Goal: Contribute content: Contribute content

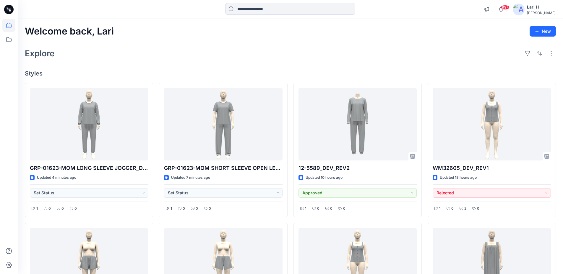
click at [379, 45] on div "Welcome back, Lari New Explore Styles GRP-01623-MOM LONG SLEEVE JOGGER_DEV Upda…" at bounding box center [290, 273] width 545 height 508
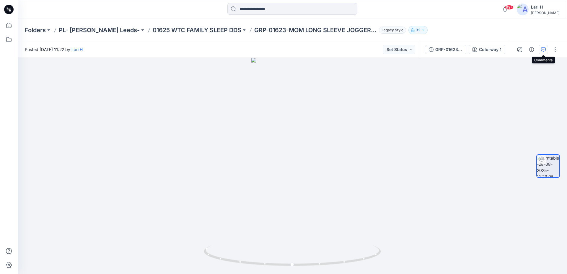
click at [540, 49] on button "button" at bounding box center [543, 49] width 9 height 9
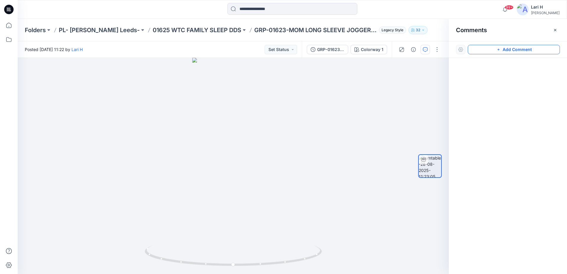
click at [508, 50] on button "Add Comment" at bounding box center [514, 49] width 92 height 9
click at [234, 130] on div "1" at bounding box center [233, 166] width 431 height 216
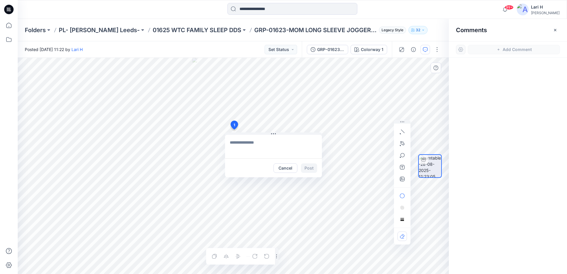
type textarea "**********"
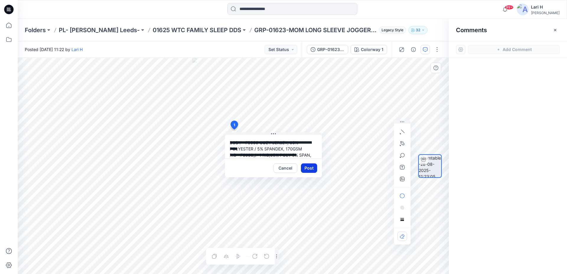
click at [309, 167] on button "Post" at bounding box center [309, 168] width 16 height 9
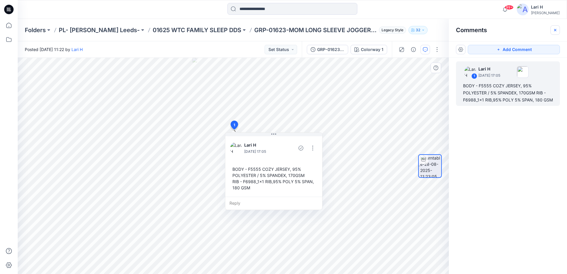
click at [555, 31] on icon "button" at bounding box center [555, 30] width 5 height 5
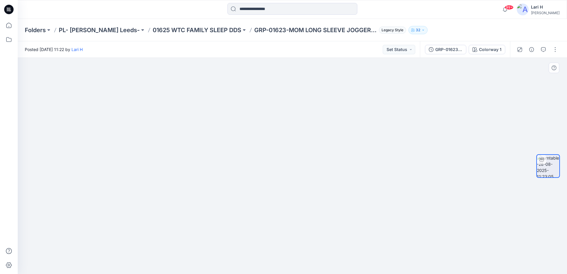
drag, startPoint x: 292, startPoint y: 94, endPoint x: 290, endPoint y: 171, distance: 77.1
click at [290, 171] on img at bounding box center [292, 116] width 218 height 318
click at [556, 48] on button "button" at bounding box center [554, 49] width 9 height 9
click at [527, 62] on button "Edit" at bounding box center [530, 63] width 54 height 11
click at [542, 52] on icon "button" at bounding box center [543, 49] width 5 height 5
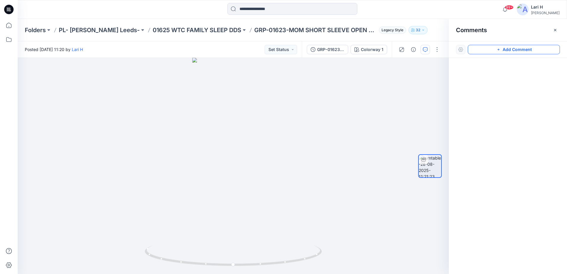
click at [490, 49] on button "Add Comment" at bounding box center [514, 49] width 92 height 9
click at [234, 139] on div "1" at bounding box center [233, 166] width 431 height 216
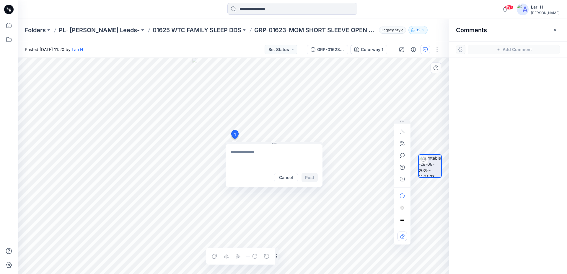
type textarea "**********"
click at [308, 177] on button "Post" at bounding box center [310, 177] width 16 height 9
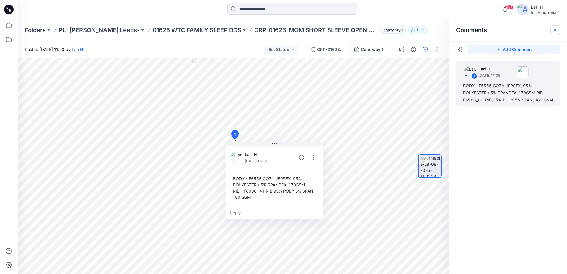
click at [556, 32] on icon "button" at bounding box center [555, 30] width 5 height 5
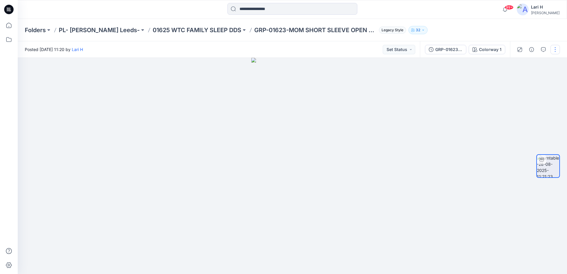
click at [554, 48] on button "button" at bounding box center [554, 49] width 9 height 9
click at [515, 64] on p "Edit" at bounding box center [517, 63] width 7 height 6
click at [540, 48] on button "button" at bounding box center [543, 49] width 9 height 9
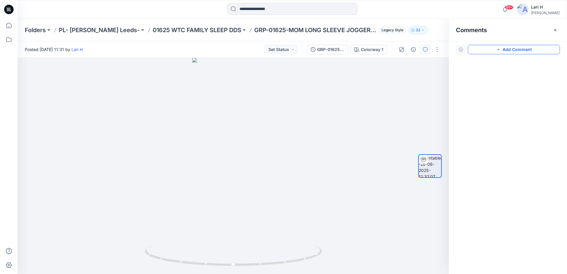
click at [501, 47] on button "Add Comment" at bounding box center [514, 49] width 92 height 9
click at [233, 139] on div "1" at bounding box center [233, 166] width 431 height 216
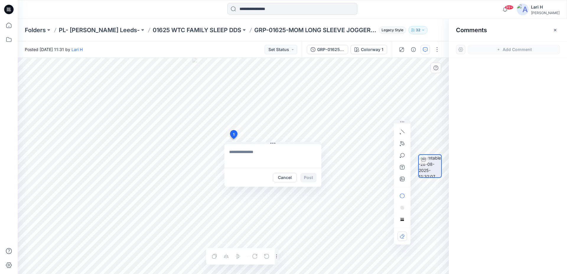
type textarea "**********"
click at [305, 177] on button "Post" at bounding box center [308, 177] width 16 height 9
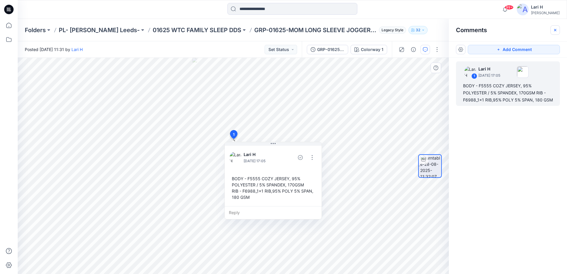
click at [553, 29] on icon "button" at bounding box center [555, 30] width 5 height 5
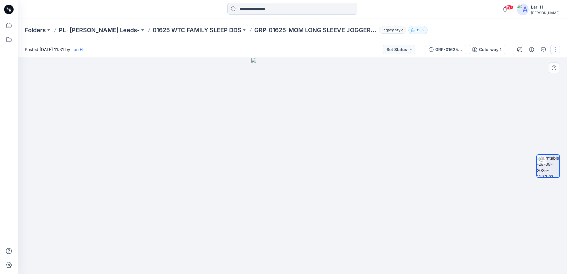
click at [558, 50] on button "button" at bounding box center [554, 49] width 9 height 9
click at [515, 63] on p "Edit" at bounding box center [517, 63] width 7 height 6
click at [545, 47] on button "button" at bounding box center [543, 49] width 9 height 9
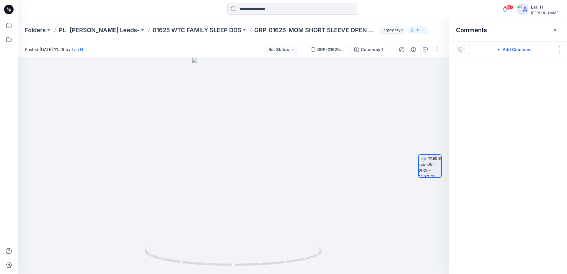
click at [518, 50] on button "Add Comment" at bounding box center [514, 49] width 92 height 9
click at [233, 142] on div "1" at bounding box center [233, 166] width 431 height 216
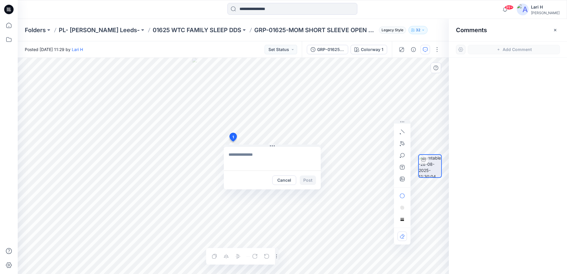
type textarea "**********"
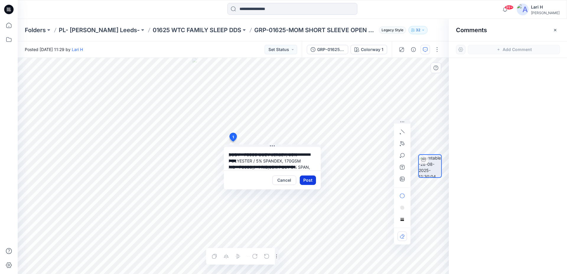
click at [305, 179] on button "Post" at bounding box center [308, 180] width 16 height 9
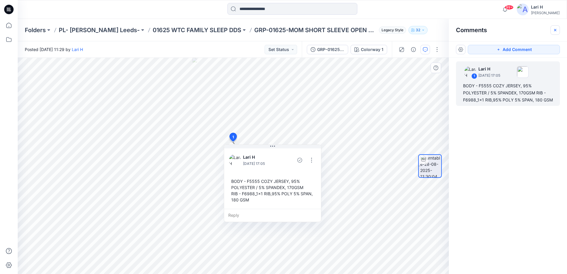
click at [555, 30] on icon "button" at bounding box center [555, 30] width 2 height 2
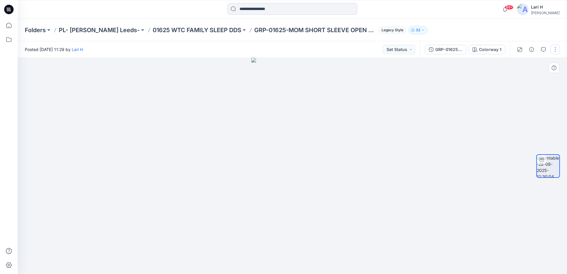
click at [555, 51] on button "button" at bounding box center [554, 49] width 9 height 9
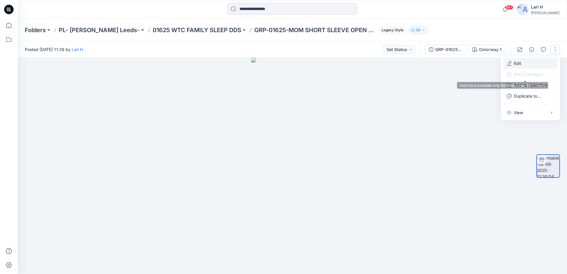
click at [513, 67] on button "Edit" at bounding box center [530, 63] width 54 height 11
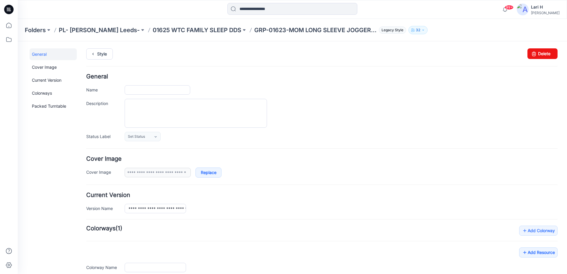
type input "**********"
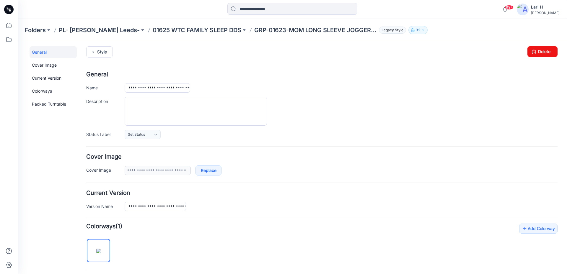
scroll to position [146, 0]
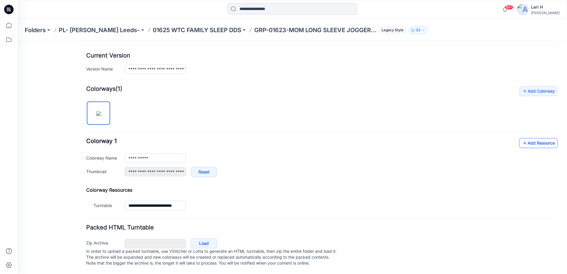
click at [526, 138] on link "Add Resource" at bounding box center [538, 143] width 38 height 10
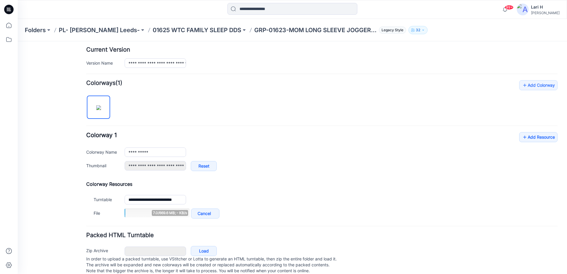
click at [517, 131] on div "**********" at bounding box center [321, 150] width 471 height 140
click at [522, 135] on icon at bounding box center [525, 137] width 6 height 9
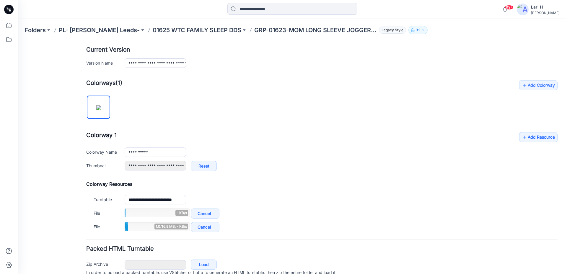
click at [514, 137] on div "**********" at bounding box center [321, 154] width 471 height 45
click at [527, 137] on link "Add Resource" at bounding box center [538, 137] width 38 height 10
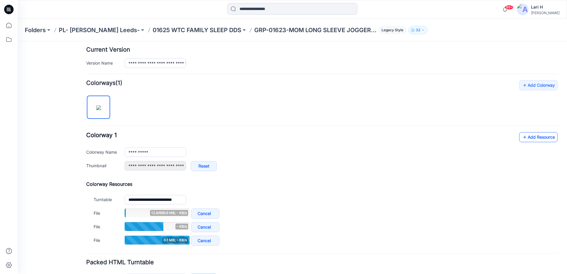
click at [543, 140] on link "Add Resource" at bounding box center [538, 137] width 38 height 10
click at [544, 138] on link "Add Resource" at bounding box center [538, 137] width 38 height 10
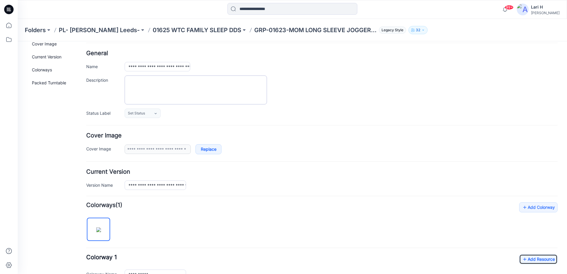
scroll to position [0, 0]
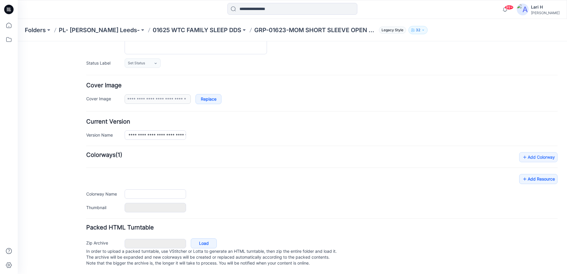
type input "**********"
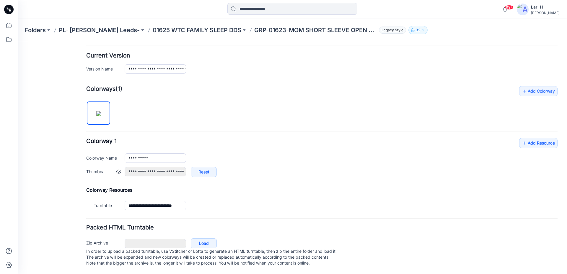
scroll to position [146, 0]
click at [526, 138] on link "Add Resource" at bounding box center [538, 143] width 38 height 10
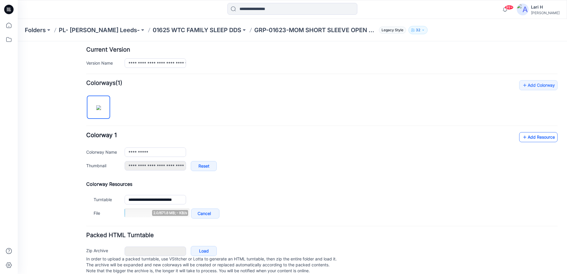
click at [533, 138] on link "Add Resource" at bounding box center [538, 137] width 38 height 10
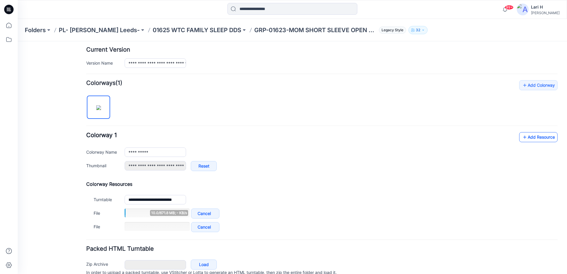
click at [522, 137] on icon at bounding box center [525, 137] width 6 height 9
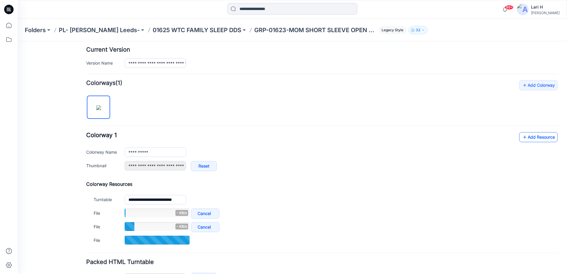
click at [534, 140] on link "Add Resource" at bounding box center [538, 137] width 38 height 10
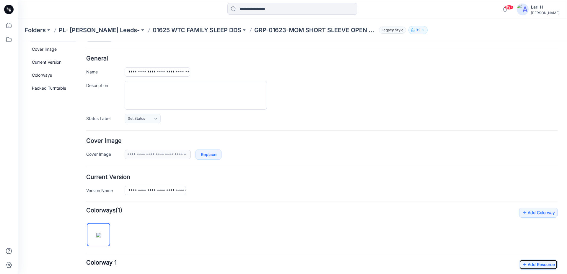
scroll to position [0, 0]
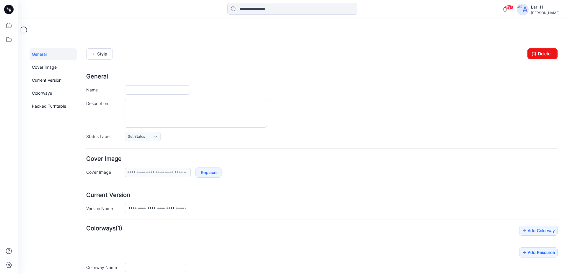
type input "**********"
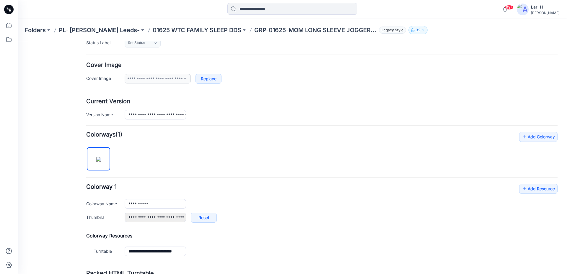
scroll to position [146, 0]
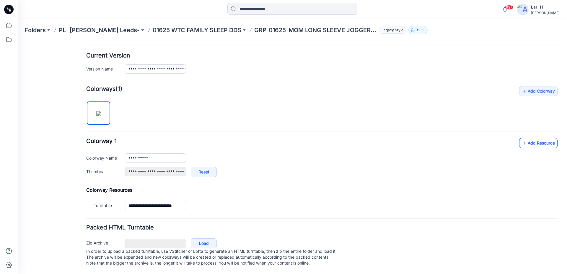
click at [522, 140] on icon at bounding box center [525, 143] width 6 height 9
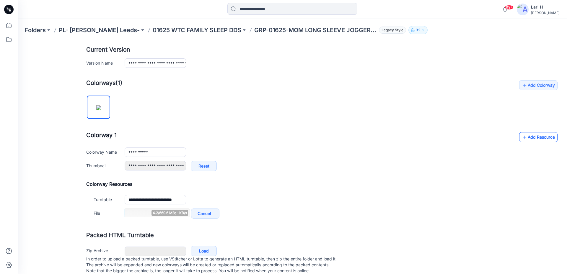
click at [522, 139] on icon at bounding box center [525, 137] width 6 height 9
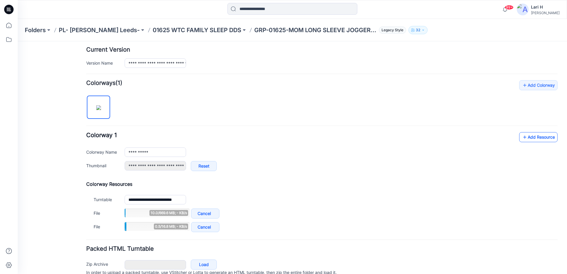
click at [522, 137] on icon at bounding box center [525, 137] width 6 height 9
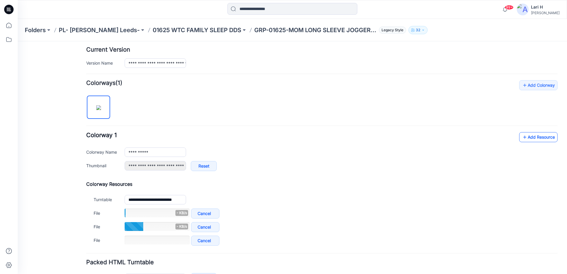
click at [523, 135] on icon at bounding box center [525, 137] width 6 height 9
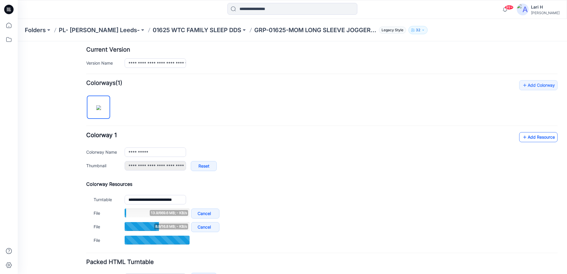
click at [536, 135] on link "Add Resource" at bounding box center [538, 137] width 38 height 10
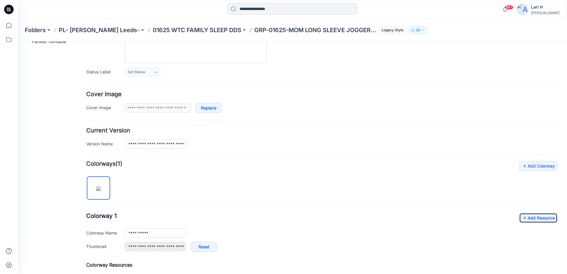
scroll to position [0, 0]
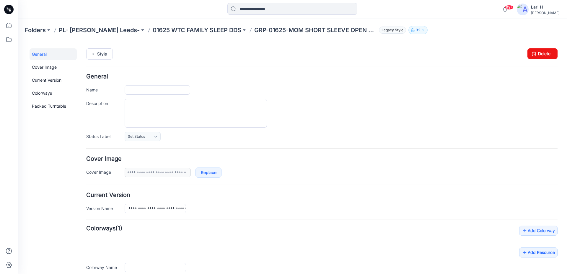
type input "**********"
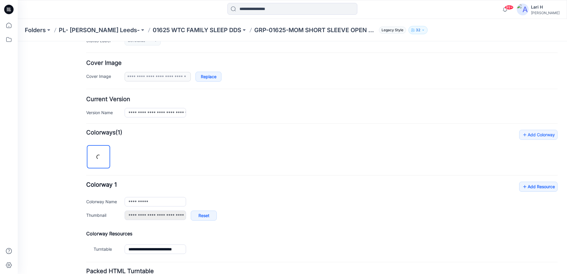
scroll to position [146, 0]
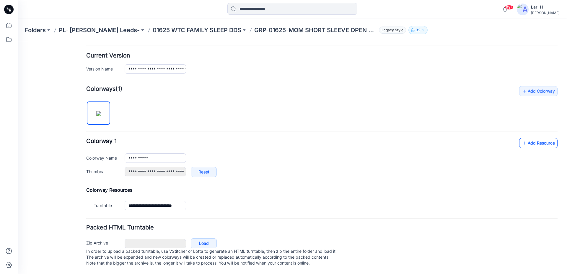
click at [526, 139] on link "Add Resource" at bounding box center [538, 143] width 38 height 10
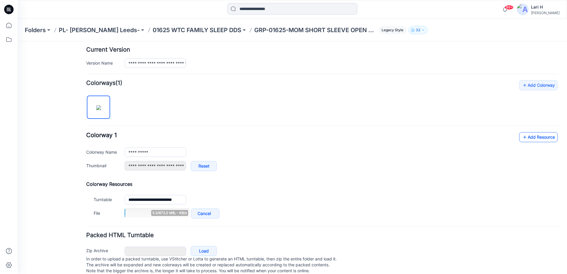
click at [535, 140] on link "Add Resource" at bounding box center [538, 137] width 38 height 10
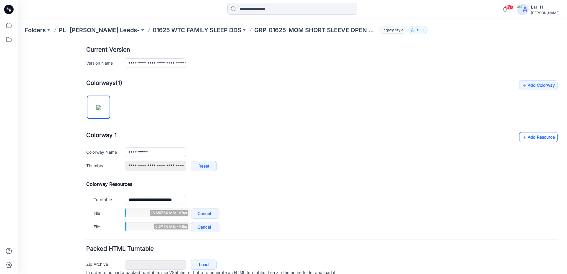
click at [528, 139] on link "Add Resource" at bounding box center [538, 137] width 38 height 10
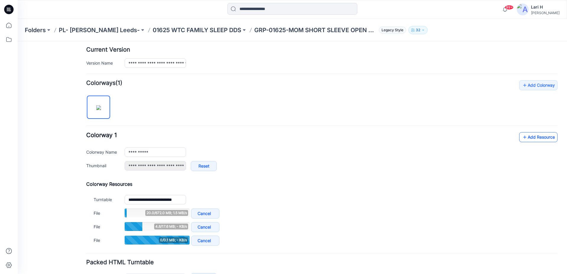
click at [529, 138] on link "Add Resource" at bounding box center [538, 137] width 38 height 10
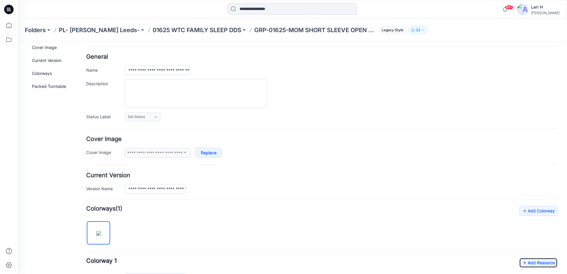
scroll to position [0, 0]
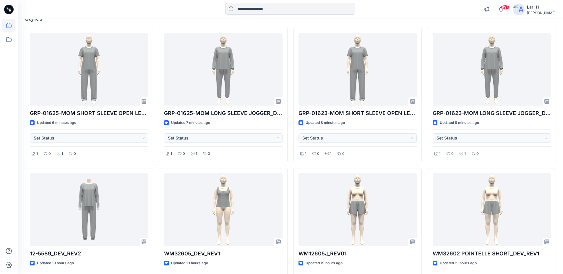
scroll to position [59, 0]
